Goal: Task Accomplishment & Management: Manage account settings

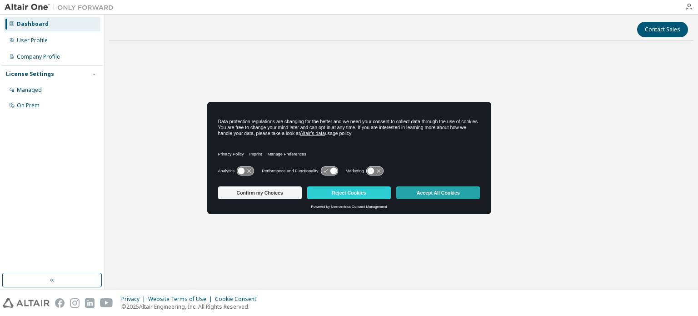
click at [448, 186] on button "Accept All Cookies" at bounding box center [438, 192] width 84 height 13
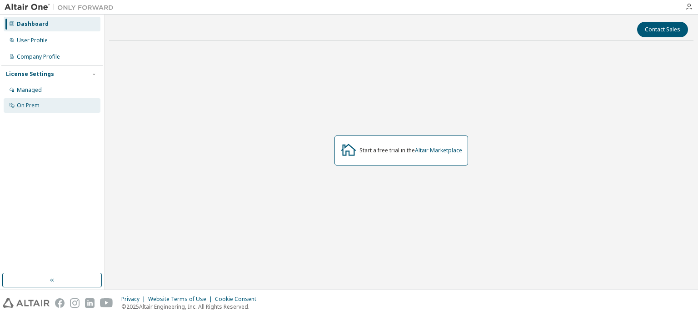
click at [35, 105] on div "On Prem" at bounding box center [28, 105] width 23 height 7
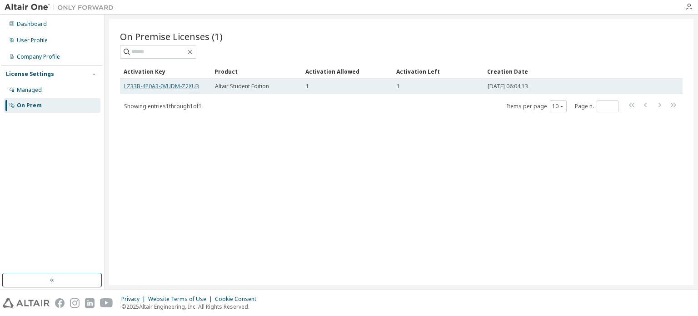
click at [183, 87] on link "LZ33B-4P0A3-0VUDM-Z2XU3" at bounding box center [161, 86] width 75 height 8
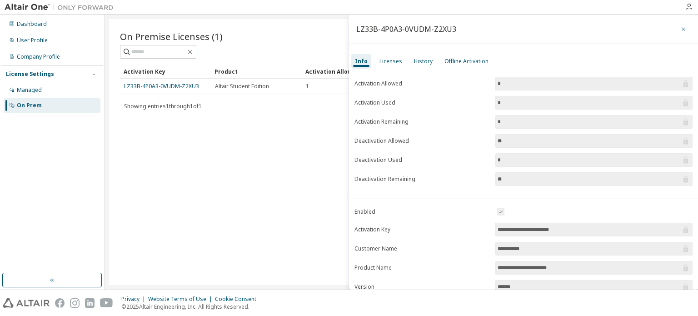
click at [681, 29] on icon "button" at bounding box center [684, 28] width 6 height 7
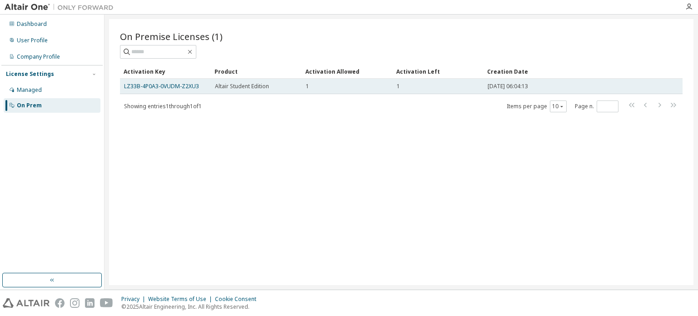
click at [207, 83] on td "LZ33B-4P0A3-0VUDM-Z2XU3" at bounding box center [165, 86] width 91 height 15
copy td "LZ33B-4P0A3-0VUDM-Z2XU3"
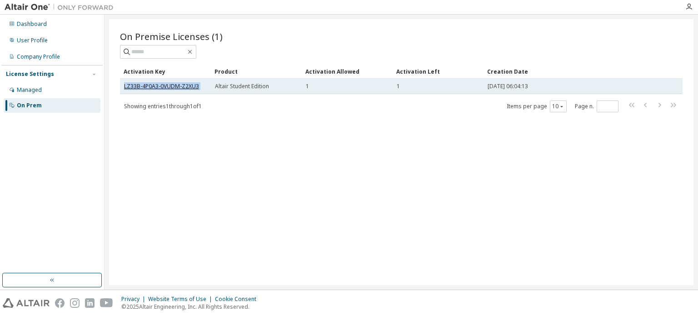
click at [187, 86] on link "LZ33B-4P0A3-0VUDM-Z2XU3" at bounding box center [161, 86] width 75 height 8
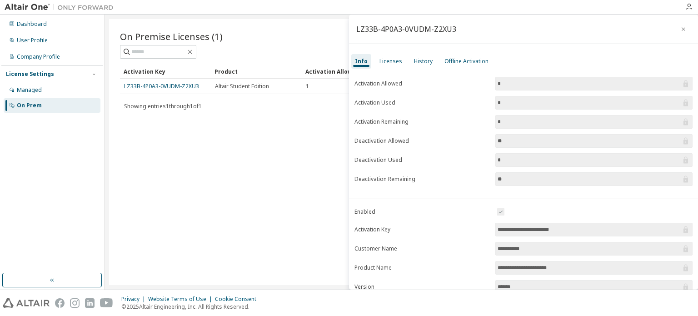
click at [595, 231] on input "**********" at bounding box center [590, 229] width 184 height 9
drag, startPoint x: 595, startPoint y: 231, endPoint x: 487, endPoint y: 226, distance: 107.9
click at [487, 226] on form "**********" at bounding box center [524, 285] width 338 height 158
click at [680, 33] on button "button" at bounding box center [684, 29] width 15 height 15
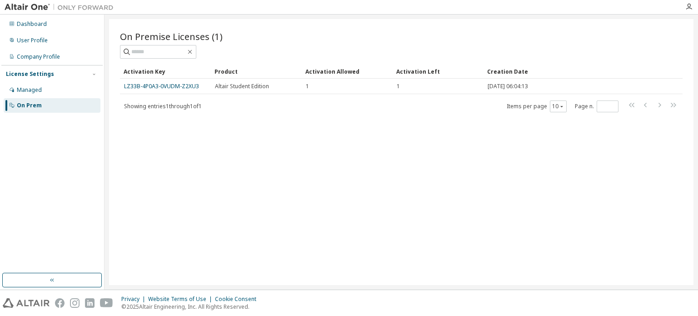
click at [442, 38] on div "On Premise Licenses (1)" at bounding box center [401, 36] width 563 height 13
click at [462, 116] on div "On Premise Licenses (1) Clear Load Save Save As Field Operator Value Select fil…" at bounding box center [401, 152] width 585 height 266
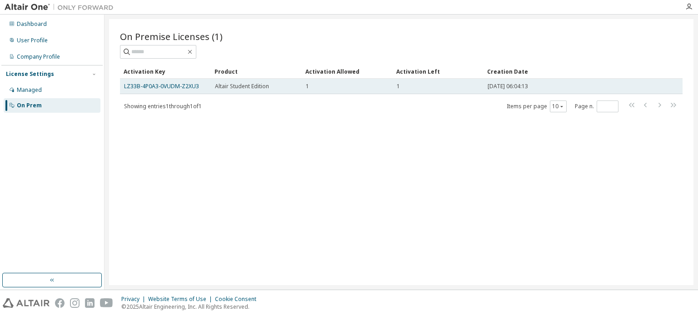
click at [528, 85] on span "2025-10-05 06:04:13" at bounding box center [508, 86] width 40 height 7
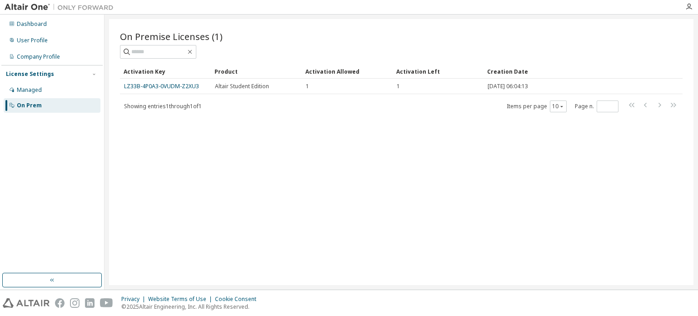
click at [411, 152] on div "On Premise Licenses (1) Clear Load Save Save As Field Operator Value Select fil…" at bounding box center [401, 152] width 585 height 266
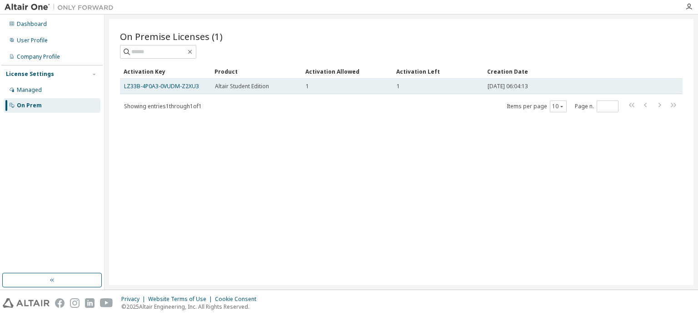
click at [246, 91] on td "Altair Student Edition" at bounding box center [256, 86] width 91 height 15
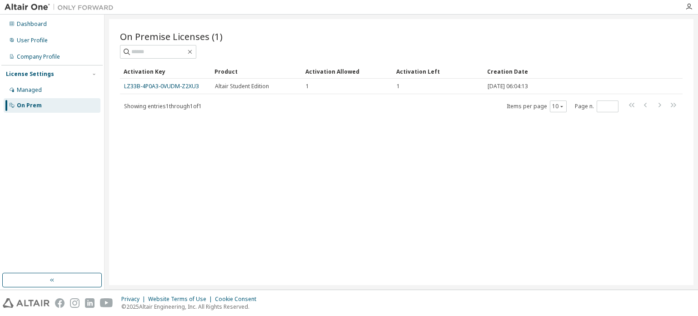
click at [309, 123] on div "On Premise Licenses (1) Clear Load Save Save As Field Operator Value Select fil…" at bounding box center [401, 152] width 585 height 266
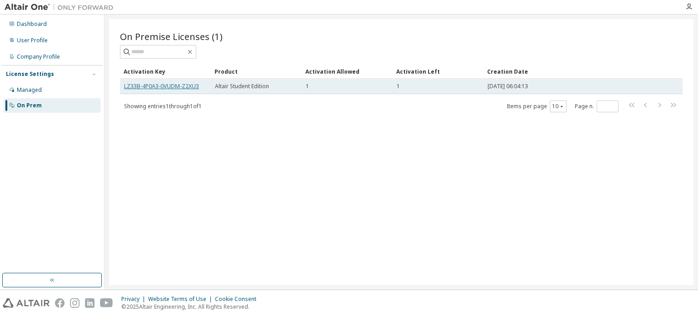
click at [156, 88] on link "LZ33B-4P0A3-0VUDM-Z2XU3" at bounding box center [161, 86] width 75 height 8
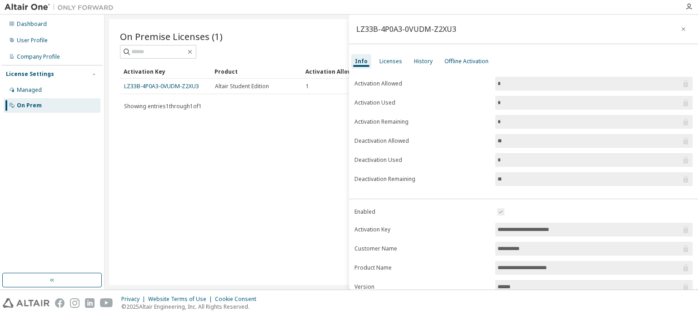
click at [453, 27] on div "LZ33B-4P0A3-0VUDM-Z2XU3" at bounding box center [406, 28] width 100 height 7
click at [401, 29] on div "LZ33B-4P0A3-0VUDM-Z2XU3" at bounding box center [406, 28] width 100 height 7
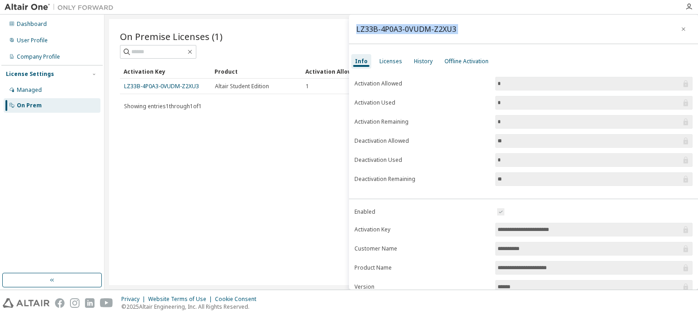
copy div "LZ33B-4P0A3-0VUDM-Z2XU3"
